Goal: Use online tool/utility: Utilize a website feature to perform a specific function

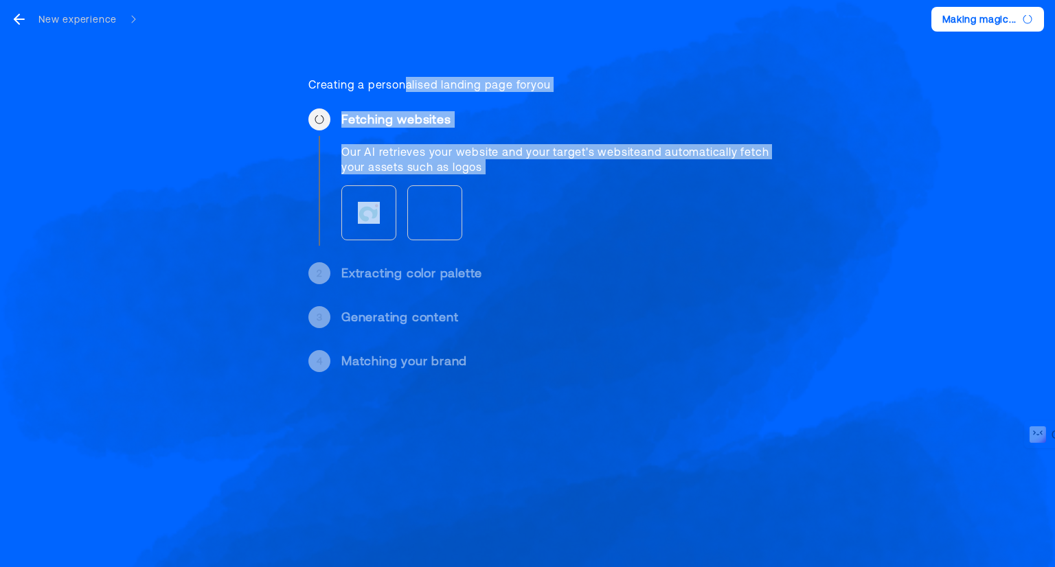
drag, startPoint x: 386, startPoint y: 247, endPoint x: 415, endPoint y: -60, distance: 308.3
click at [415, 0] on html "New experience Making magic... Creating a personalised landing page for you Fet…" at bounding box center [527, 283] width 1055 height 567
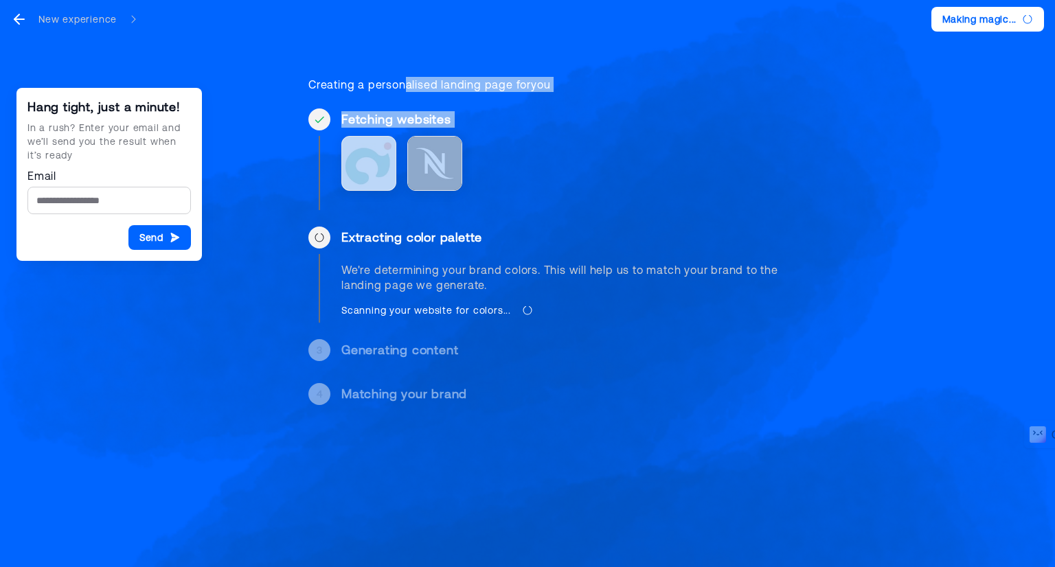
click at [482, 102] on div "Hang tight, just a minute! In a rush? Enter your email and we’ll send you the r…" at bounding box center [527, 235] width 515 height 405
click at [483, 94] on div "Hang tight, just a minute! In a rush? Enter your email and we’ll send you the r…" at bounding box center [527, 235] width 515 height 405
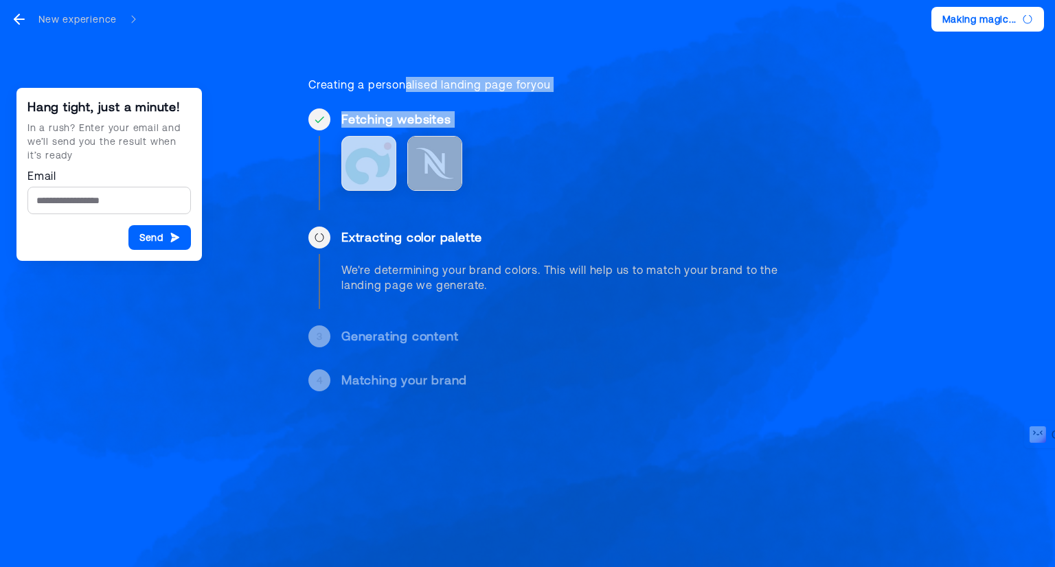
click at [495, 256] on div "Extracting color palette We're determining your brand colors. This will help us…" at bounding box center [563, 268] width 444 height 82
drag, startPoint x: 553, startPoint y: 83, endPoint x: 314, endPoint y: 83, distance: 238.3
click at [314, 83] on div "Creating a personalised landing page for you" at bounding box center [546, 84] width 477 height 15
drag, startPoint x: 308, startPoint y: 82, endPoint x: 563, endPoint y: 90, distance: 254.9
click at [563, 90] on div "Creating a personalised landing page for you" at bounding box center [546, 84] width 477 height 15
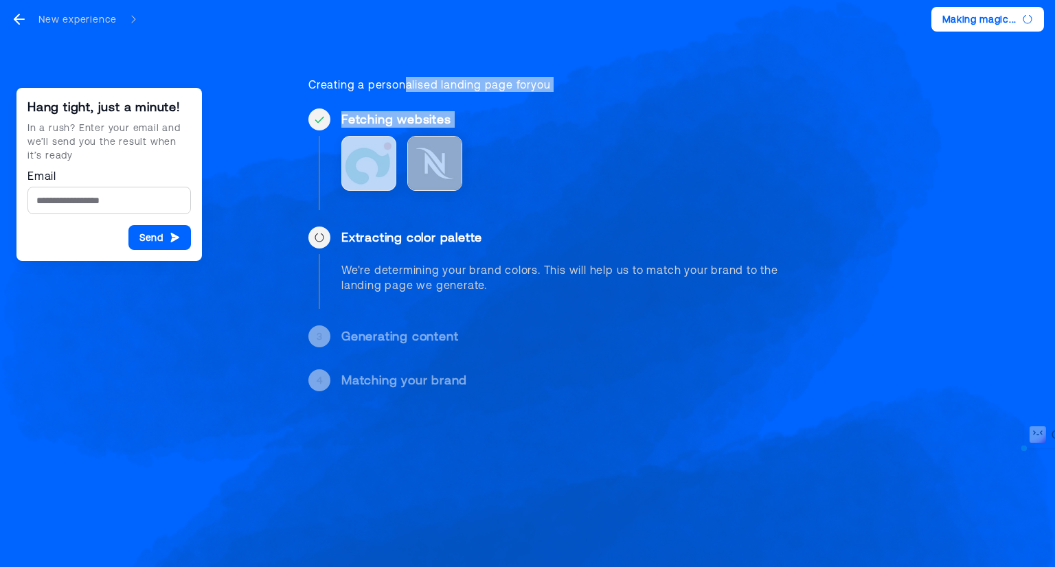
copy div "Creating a personalised landing page for you"
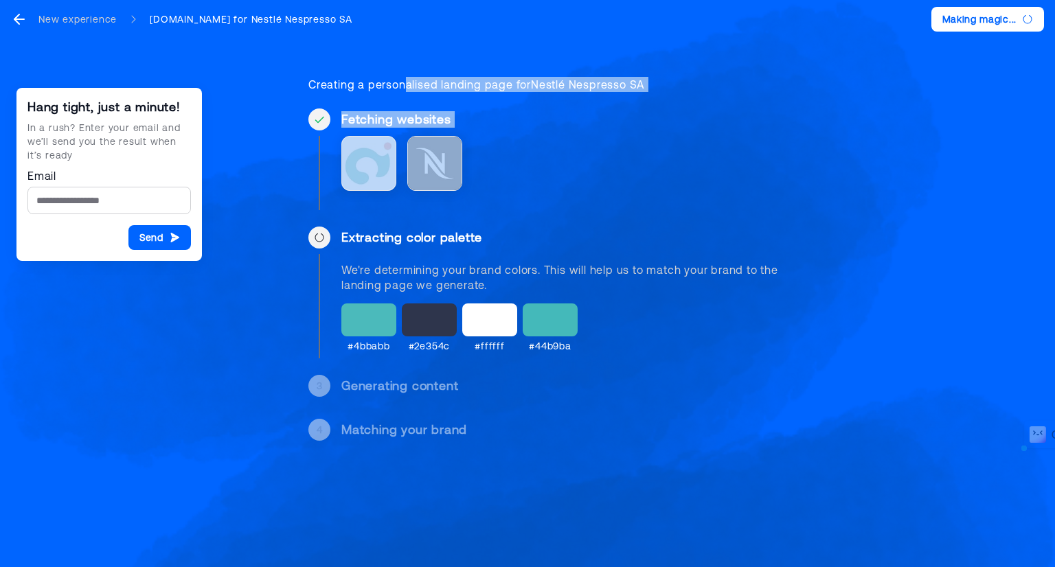
drag, startPoint x: 491, startPoint y: 234, endPoint x: 363, endPoint y: 242, distance: 128.7
click at [363, 242] on div "Extracting color palette" at bounding box center [563, 237] width 444 height 16
click at [385, 244] on div "Extracting color palette" at bounding box center [563, 237] width 444 height 16
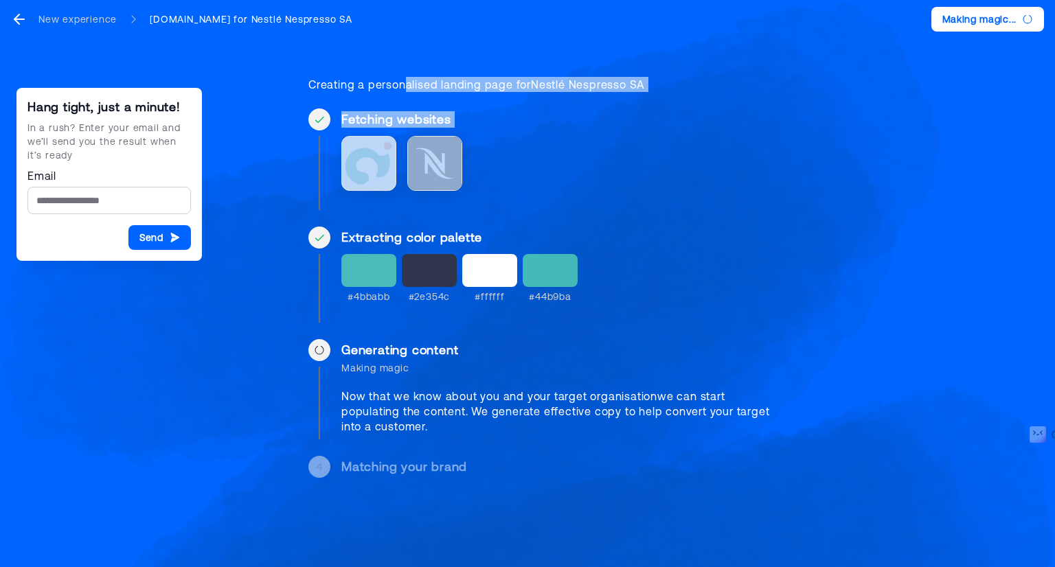
drag, startPoint x: 89, startPoint y: 125, endPoint x: 120, endPoint y: 122, distance: 31.1
click at [120, 122] on div "In a rush? Enter your email and we’ll send you the result when it’s ready" at bounding box center [108, 141] width 163 height 41
drag, startPoint x: 91, startPoint y: 140, endPoint x: 111, endPoint y: 142, distance: 19.3
click at [111, 142] on div "In a rush? Enter your email and we’ll send you the result when it’s ready" at bounding box center [108, 141] width 163 height 41
click at [47, 155] on div "In a rush? Enter your email and we’ll send you the result when it’s ready" at bounding box center [108, 141] width 163 height 41
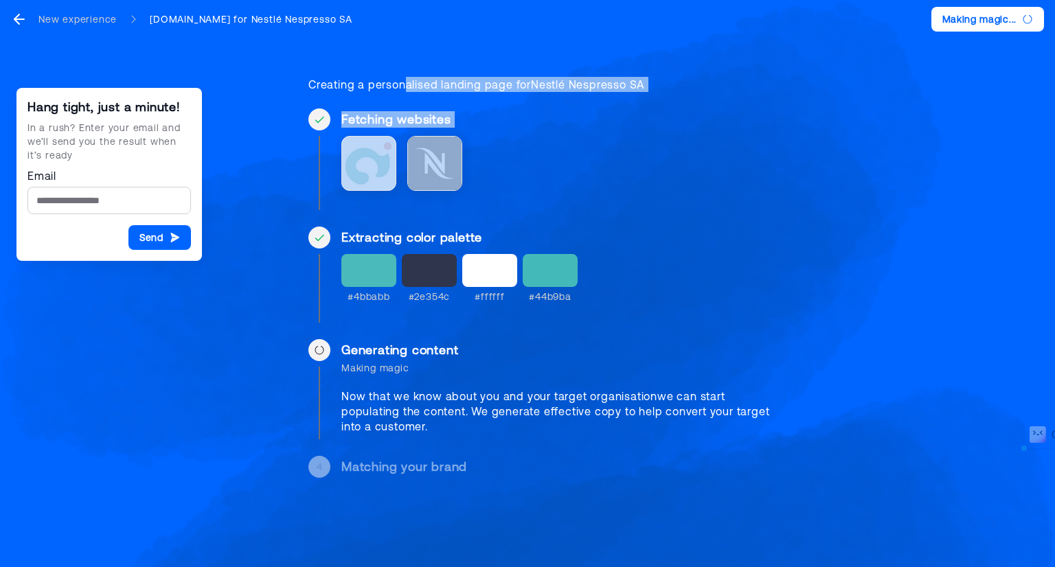
drag, startPoint x: 52, startPoint y: 154, endPoint x: 27, endPoint y: 127, distance: 36.4
click at [27, 127] on div "In a rush? Enter your email and we’ll send you the result when it’s ready" at bounding box center [108, 141] width 163 height 41
click at [58, 146] on div "In a rush? Enter your email and we’ll send you the result when it’s ready" at bounding box center [108, 141] width 163 height 41
drag, startPoint x: 56, startPoint y: 157, endPoint x: 31, endPoint y: 123, distance: 42.2
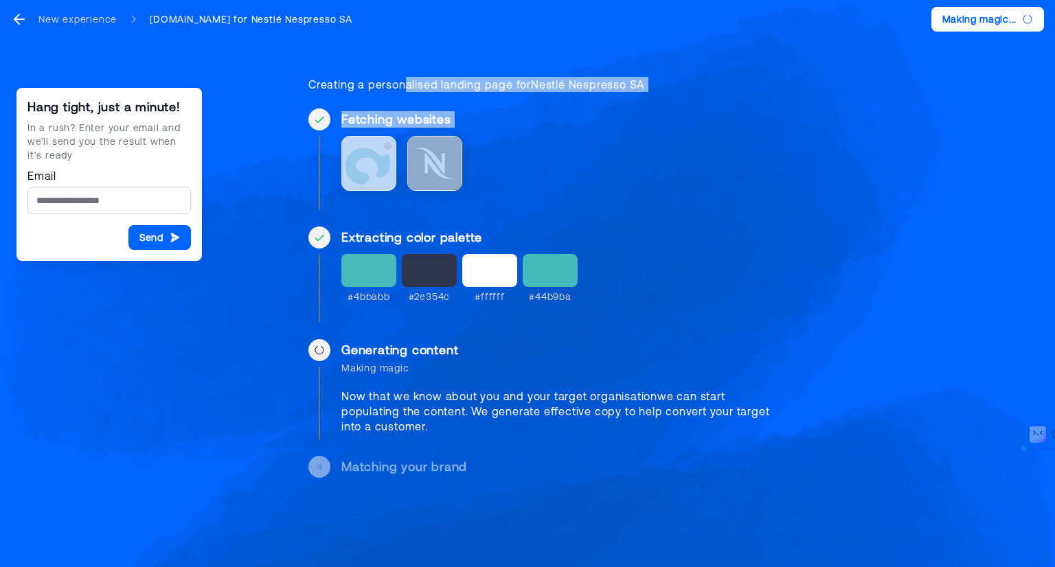
click at [31, 123] on div "In a rush? Enter your email and we’ll send you the result when it’s ready" at bounding box center [108, 141] width 163 height 41
click at [55, 143] on div "In a rush? Enter your email and we’ll send you the result when it’s ready" at bounding box center [108, 141] width 163 height 41
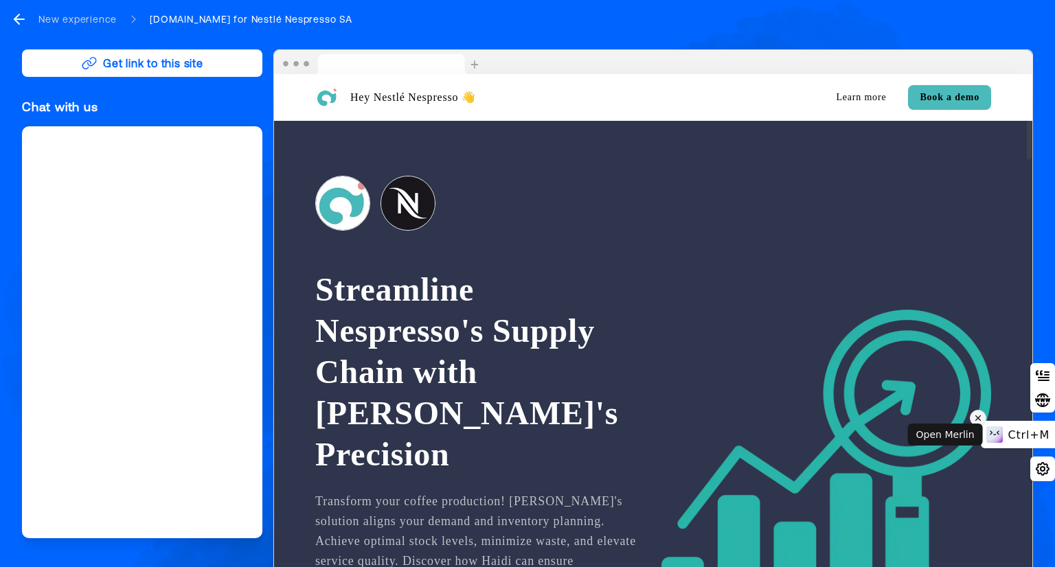
click at [978, 417] on icon at bounding box center [978, 418] width 10 height 16
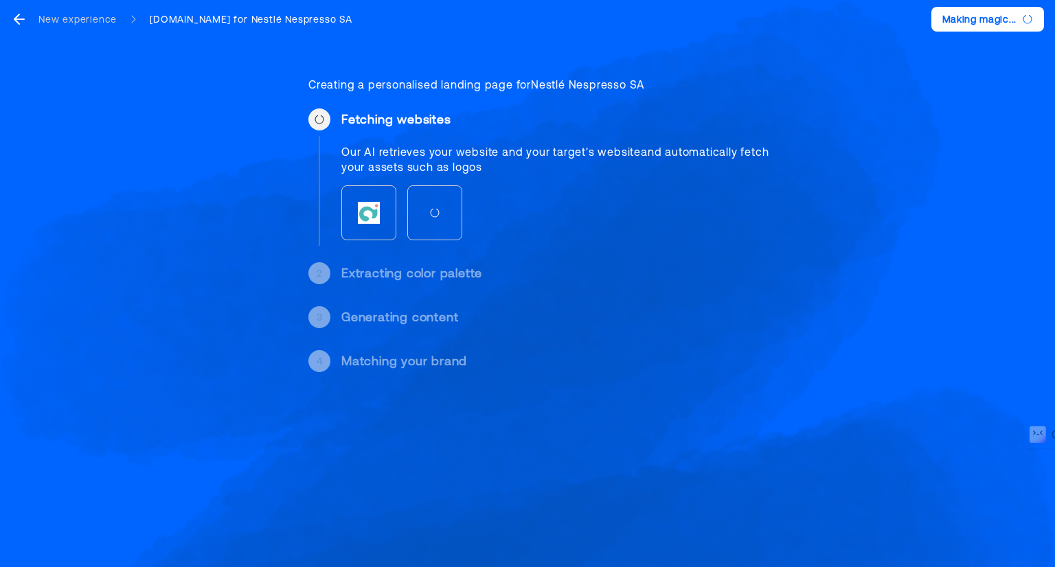
click at [19, 12] on icon "go back" at bounding box center [19, 19] width 16 height 16
